Goal: Information Seeking & Learning: Understand process/instructions

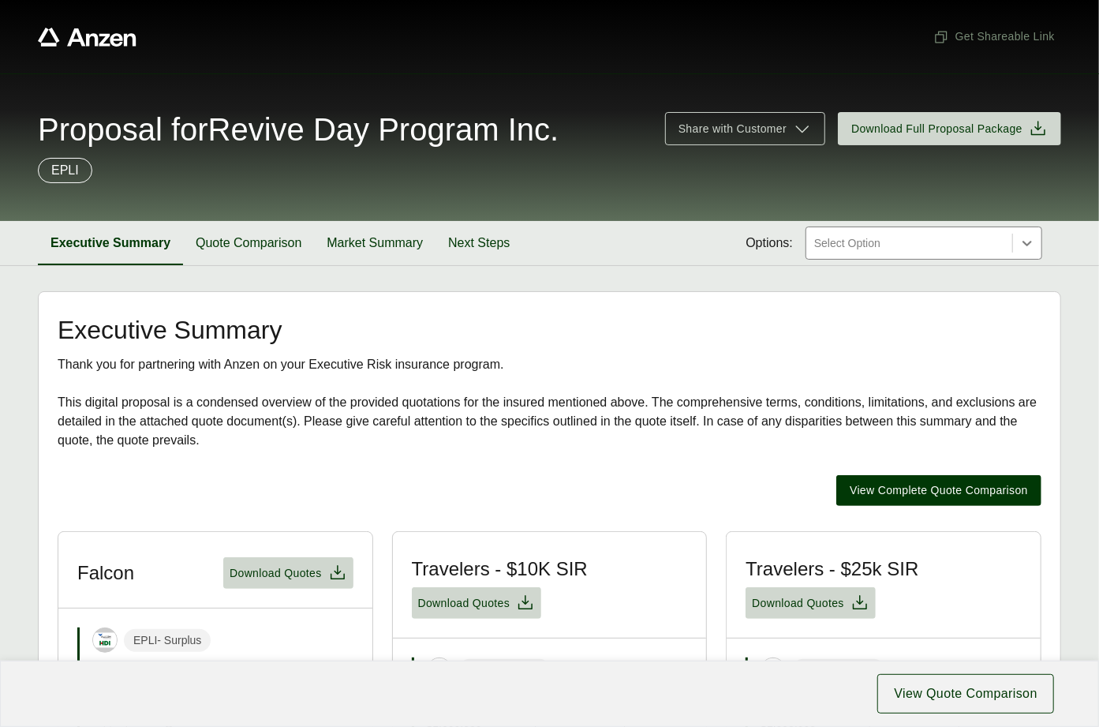
scroll to position [390, 0]
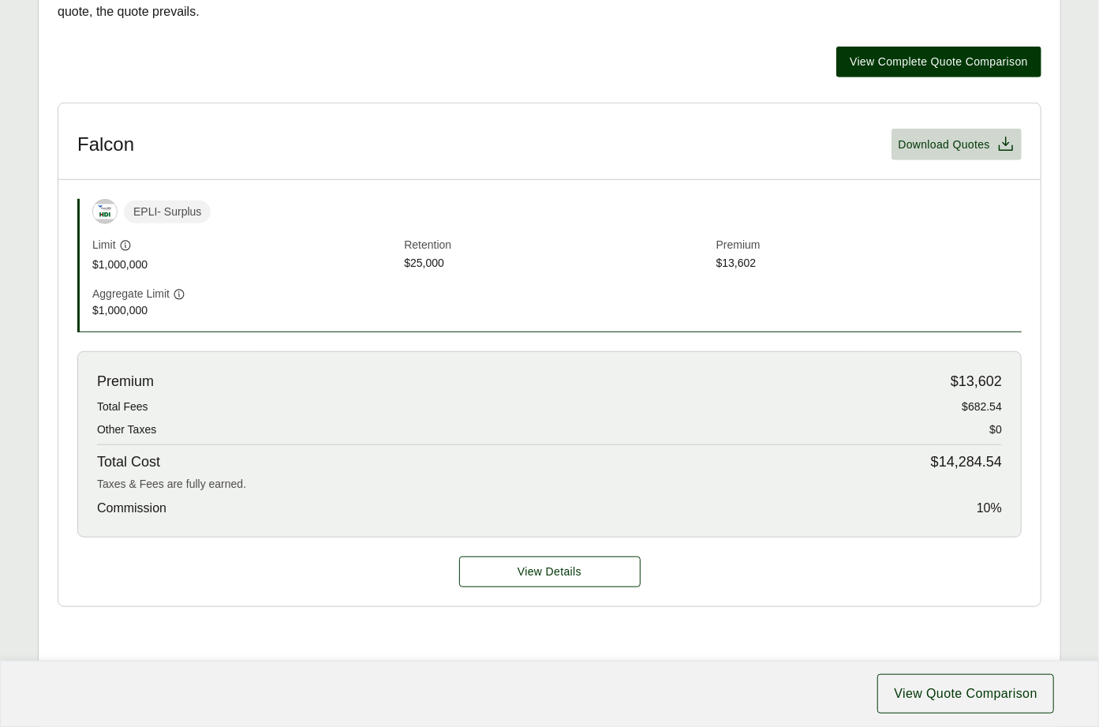
scroll to position [767, 0]
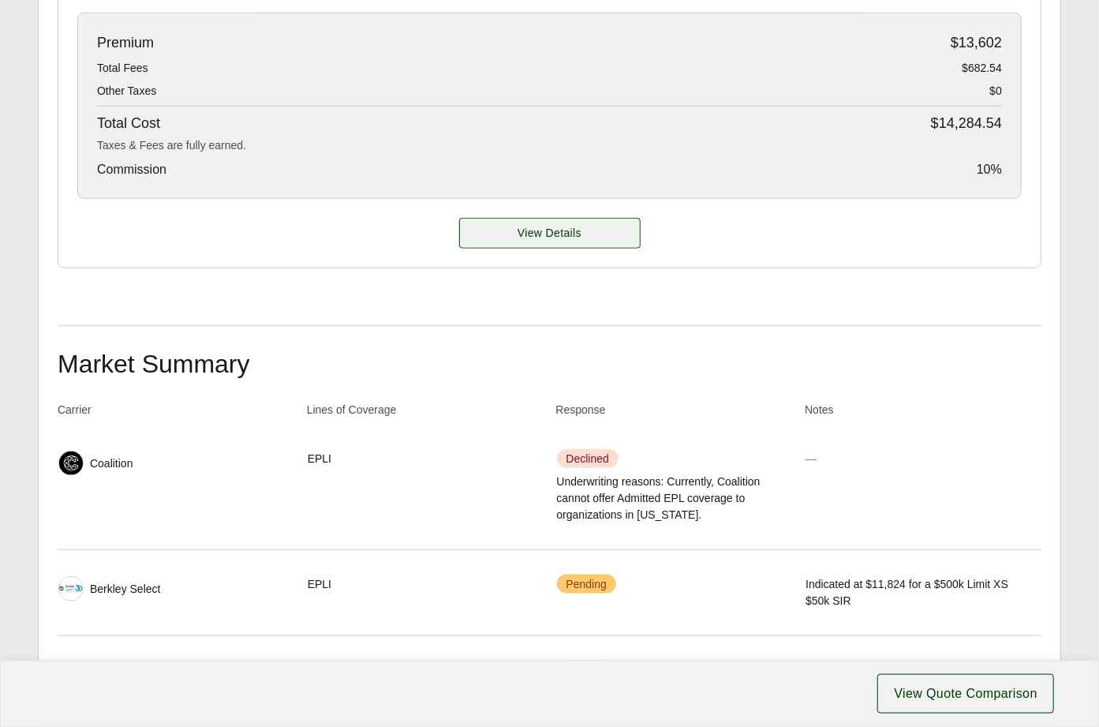
click at [518, 239] on span "View Details" at bounding box center [550, 233] width 64 height 17
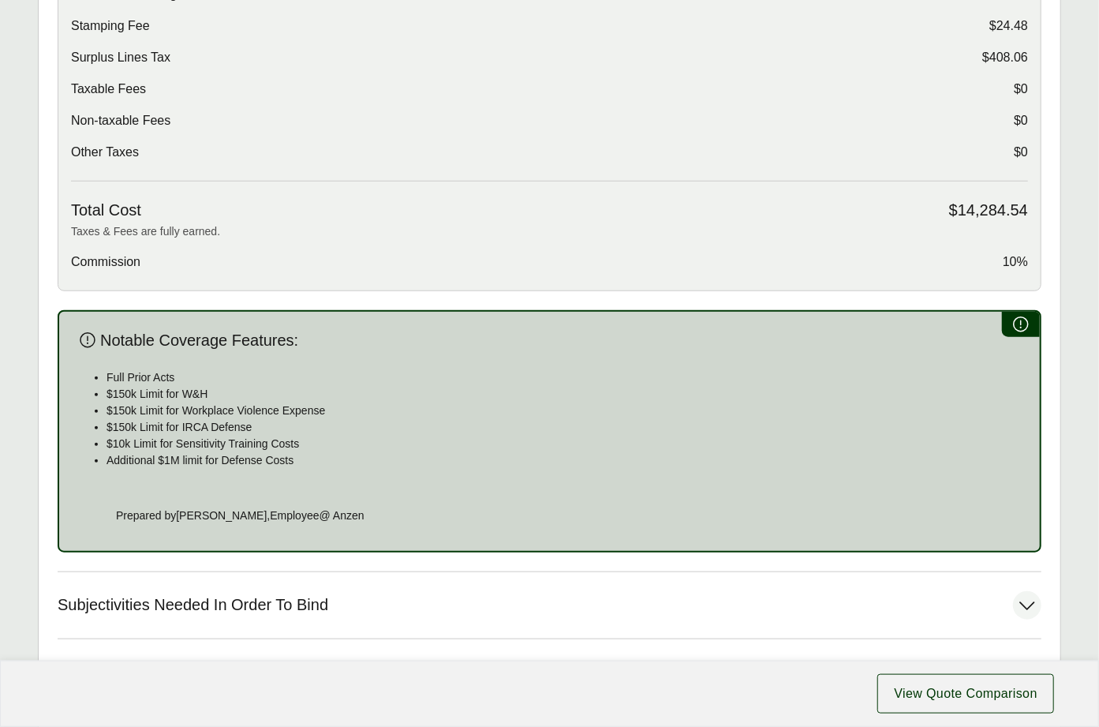
scroll to position [730, 0]
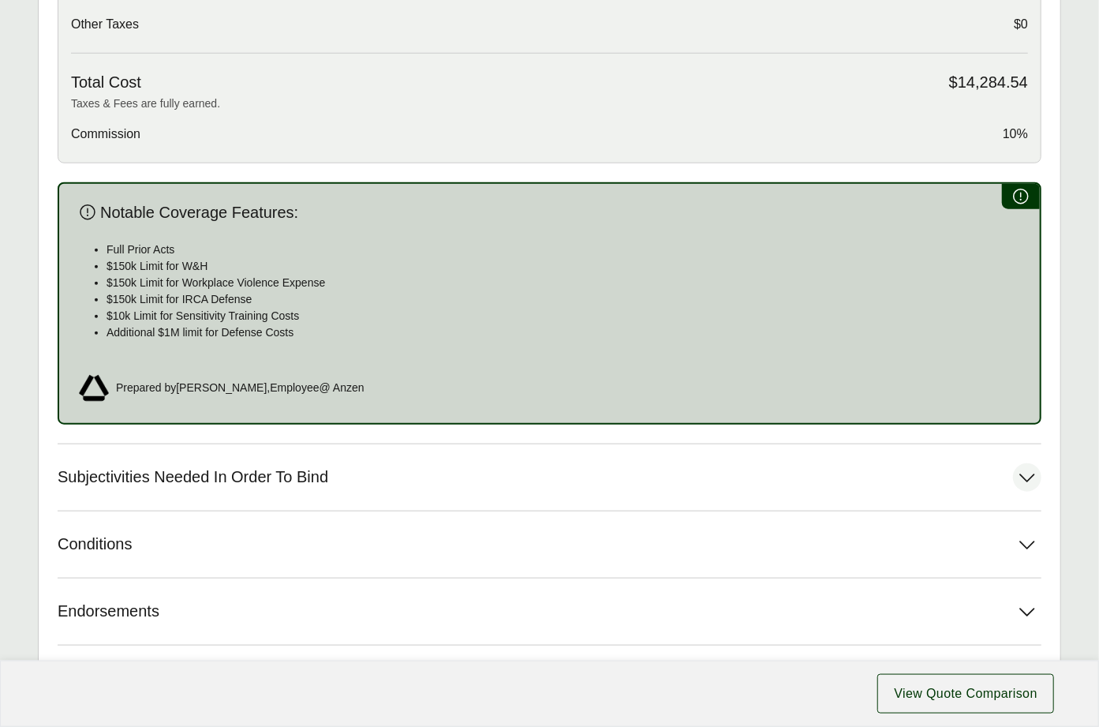
click at [212, 455] on button "Subjectivities Needed In Order To Bind" at bounding box center [550, 477] width 984 height 66
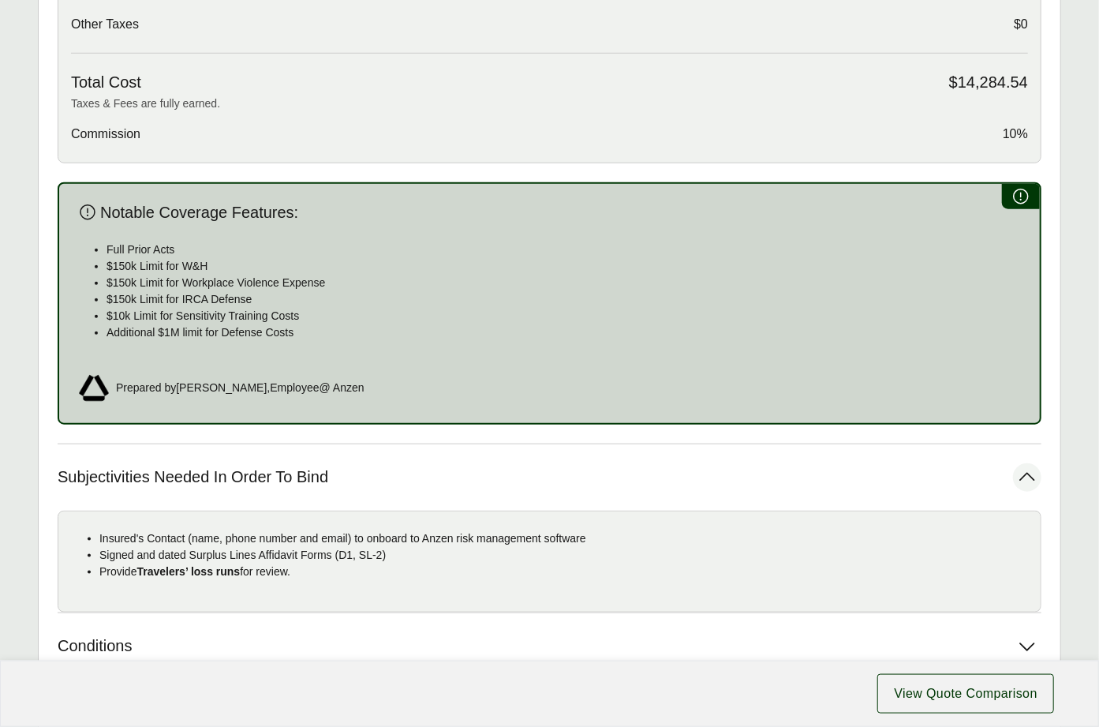
scroll to position [742, 0]
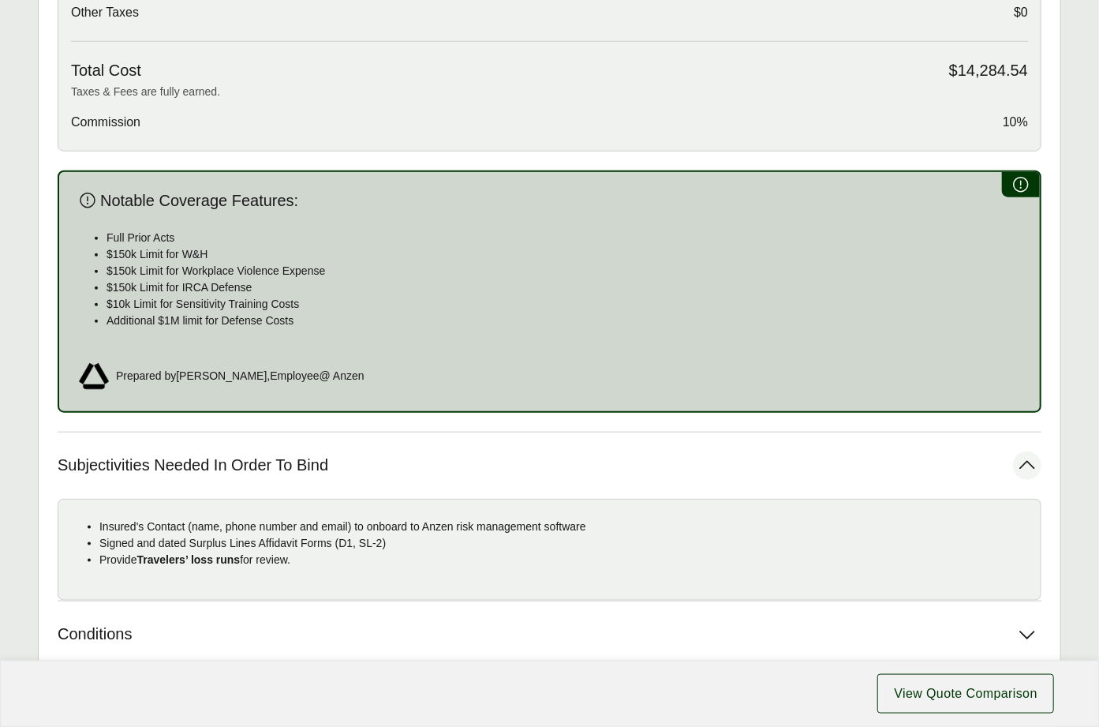
drag, startPoint x: 312, startPoint y: 563, endPoint x: 102, endPoint y: 525, distance: 214.2
click at [102, 525] on ul "Insured's Contact (name, phone number and email) to onboard to Anzen risk manag…" at bounding box center [549, 543] width 957 height 50
click at [125, 529] on p "Insured's Contact (name, phone number and email) to onboard to Anzen risk manag…" at bounding box center [563, 526] width 929 height 17
drag, startPoint x: 214, startPoint y: 545, endPoint x: 95, endPoint y: 527, distance: 120.5
click at [95, 527] on ul "Insured's Contact (name, phone number and email) to onboard to Anzen risk manag…" at bounding box center [549, 543] width 957 height 50
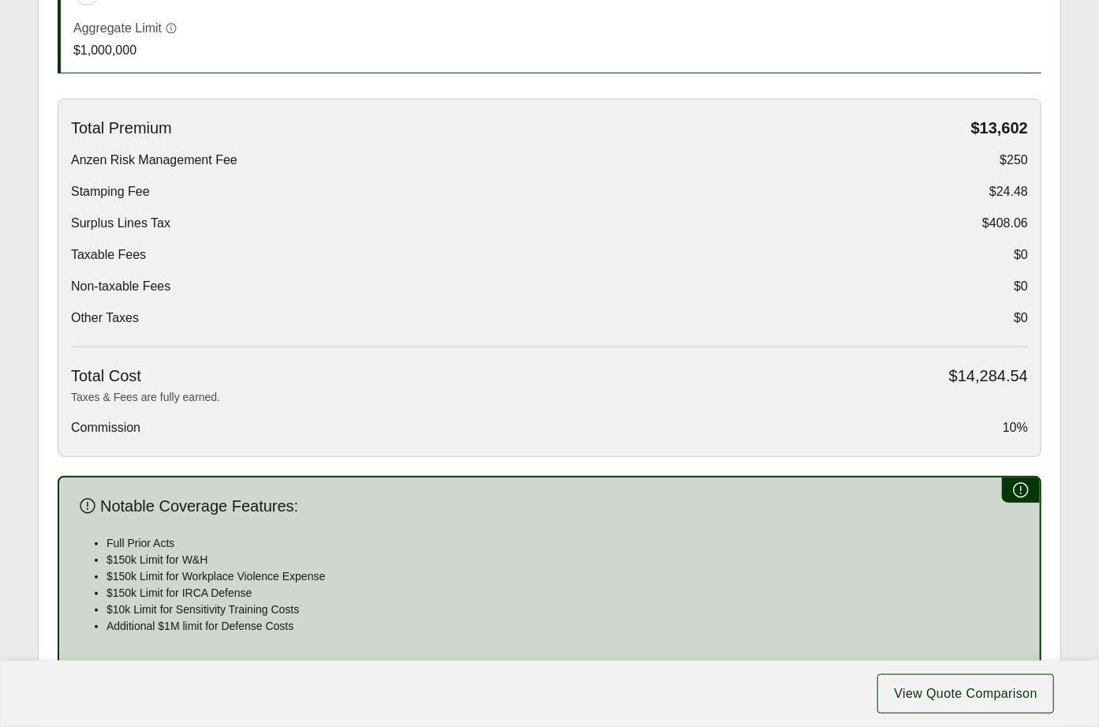
scroll to position [65, 0]
